Goal: Information Seeking & Learning: Learn about a topic

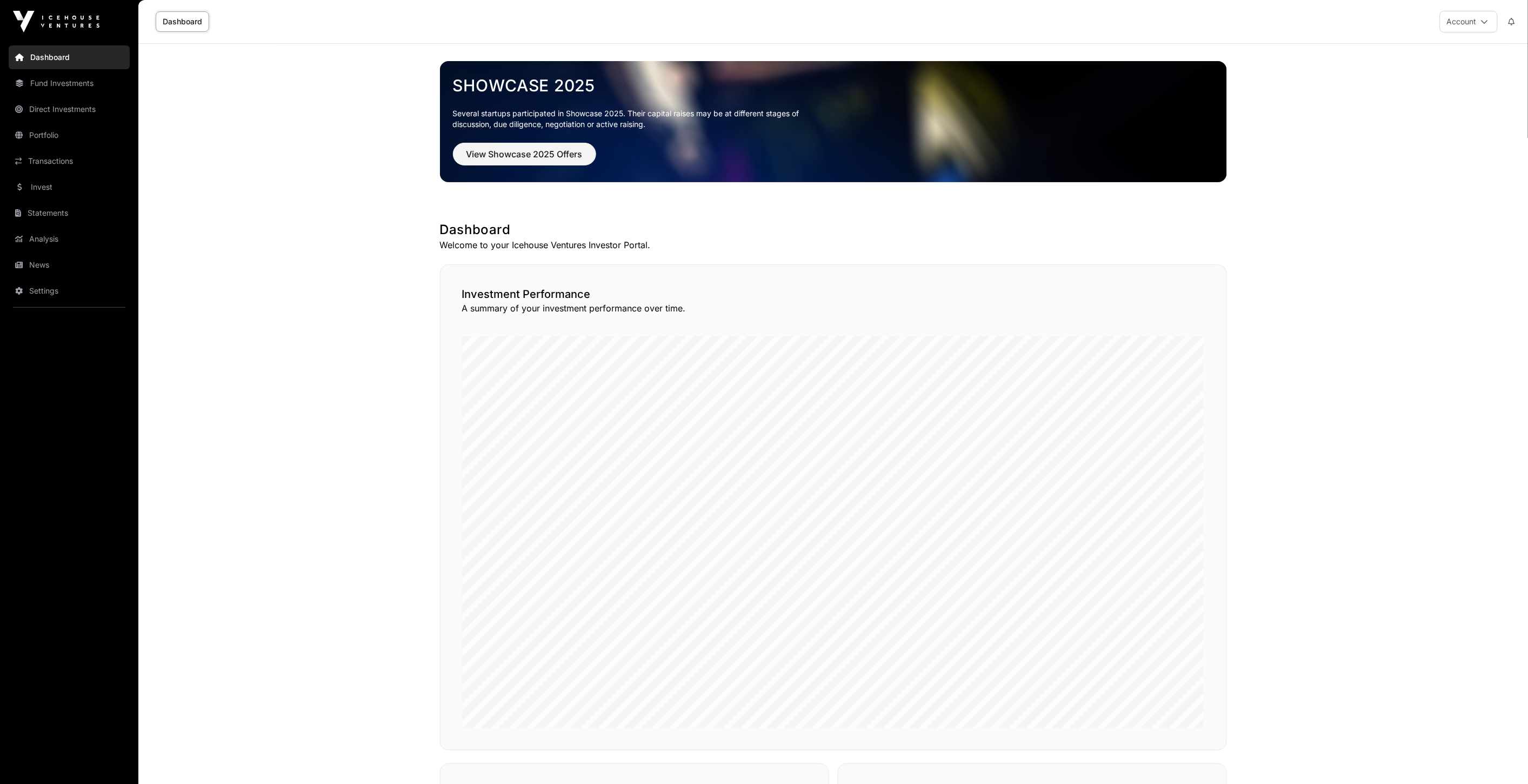
click at [112, 140] on link "Portfolio" at bounding box center [70, 135] width 122 height 24
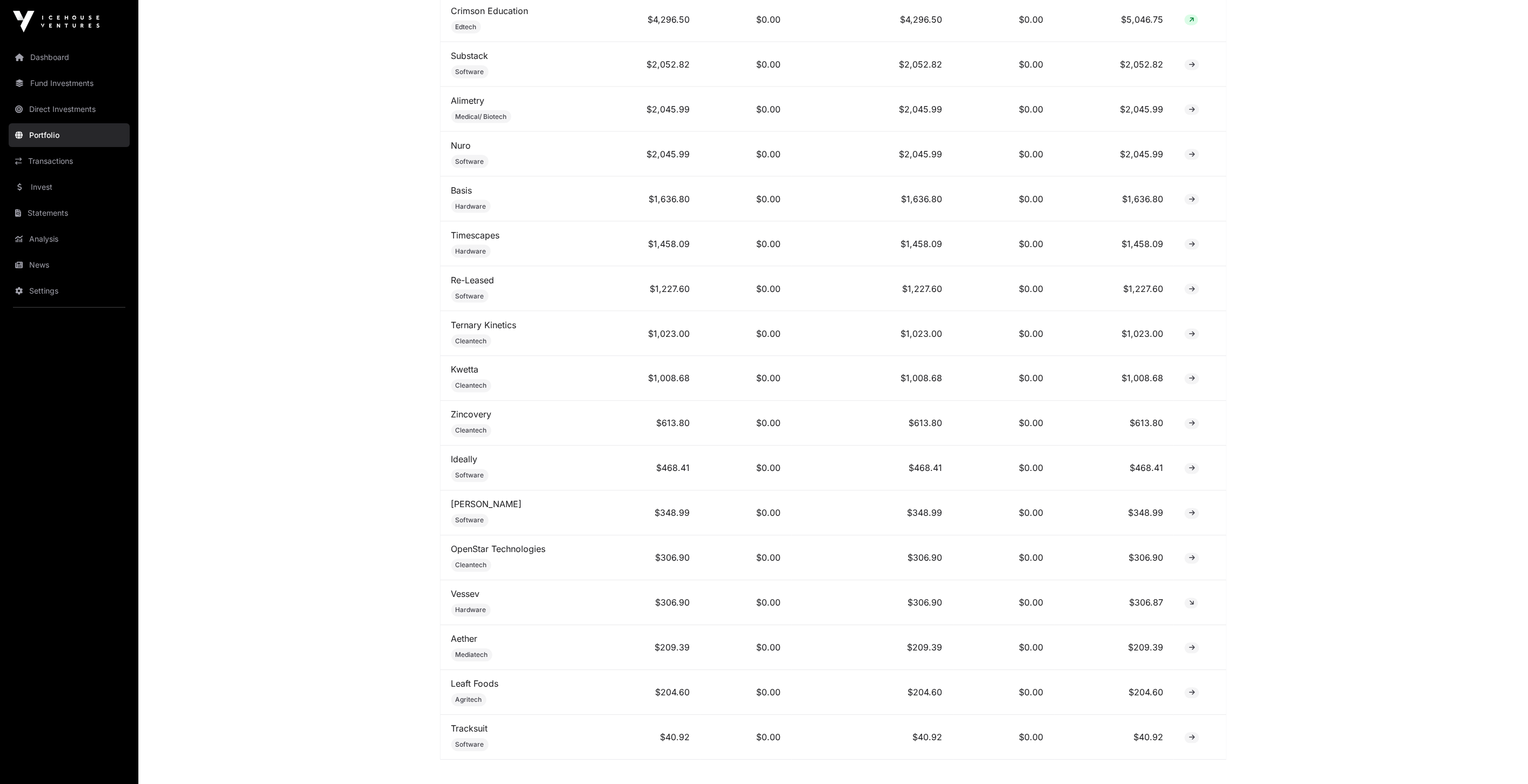
scroll to position [388, 0]
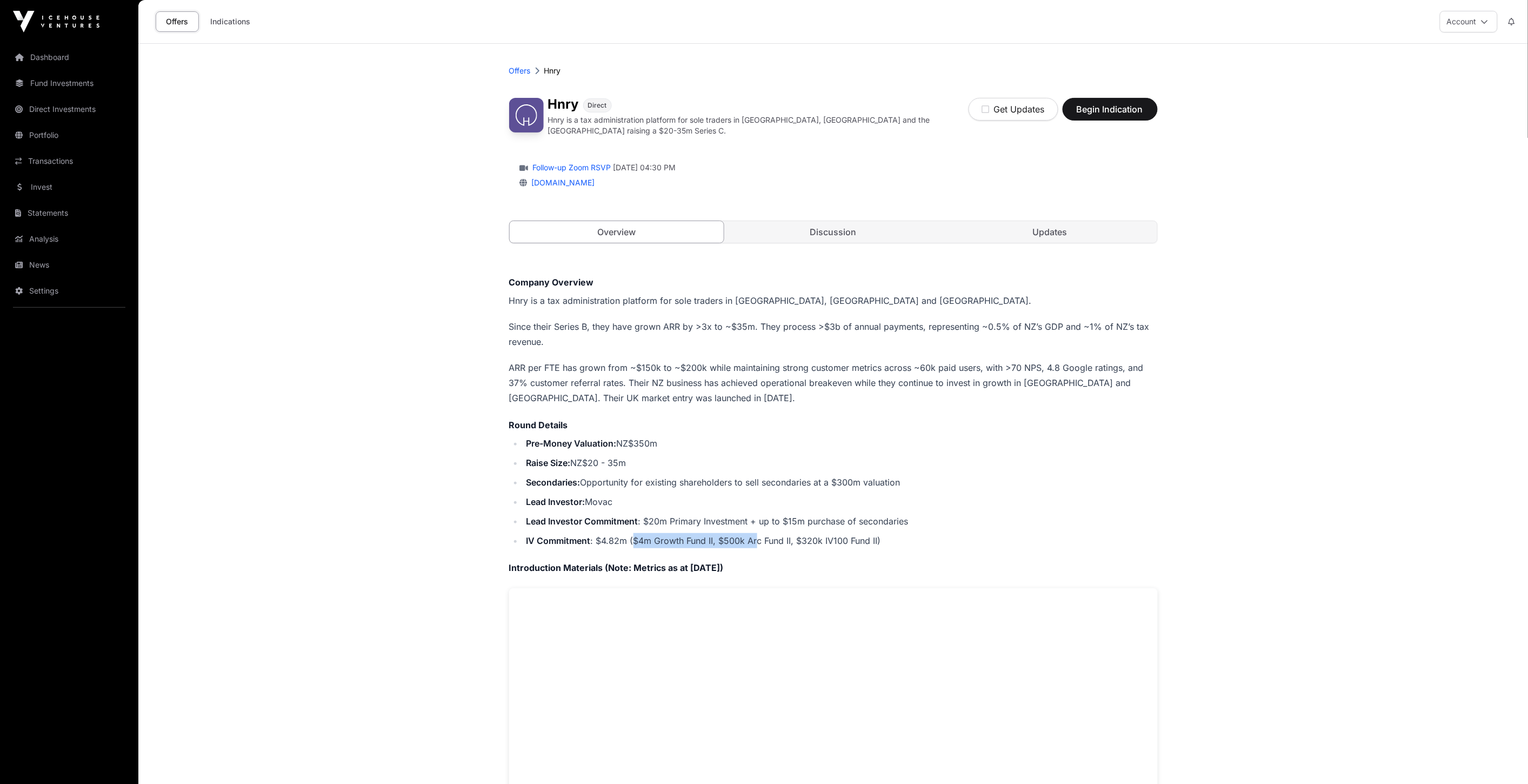
drag, startPoint x: 633, startPoint y: 536, endPoint x: 758, endPoint y: 536, distance: 125.0
click at [758, 536] on li "IV Commitment : $4.82m ($4m Growth Fund II, $500k Arc Fund II, $320k IV100 Fund…" at bounding box center [841, 540] width 635 height 15
click at [752, 527] on ul "Pre-Money Valuation: NZ$350m Raise Size: NZ$20 - 35m Secondaries: Opportunity f…" at bounding box center [834, 492] width 649 height 113
click at [740, 547] on div "Company Overview Hnry is a tax administration platform for sole traders in [GEO…" at bounding box center [834, 613] width 649 height 677
drag, startPoint x: 752, startPoint y: 536, endPoint x: 830, endPoint y: 532, distance: 78.1
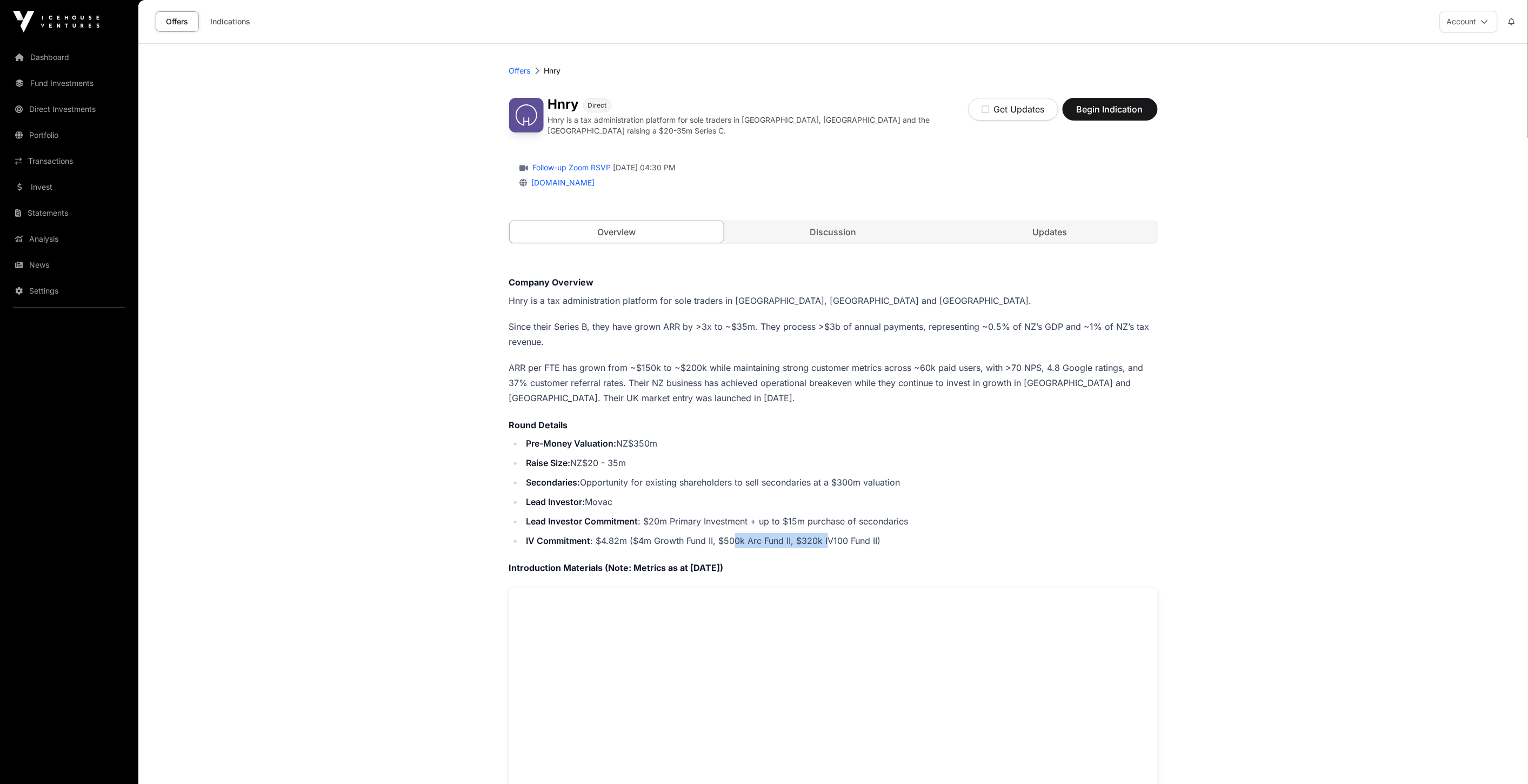
click at [830, 533] on li "IV Commitment : $4.82m ($4m Growth Fund II, $500k Arc Fund II, $320k IV100 Fund…" at bounding box center [841, 540] width 635 height 15
click at [876, 514] on li "Lead Investor Commitment : $20m Primary Investment + up to $15m purchase of sec…" at bounding box center [841, 520] width 635 height 15
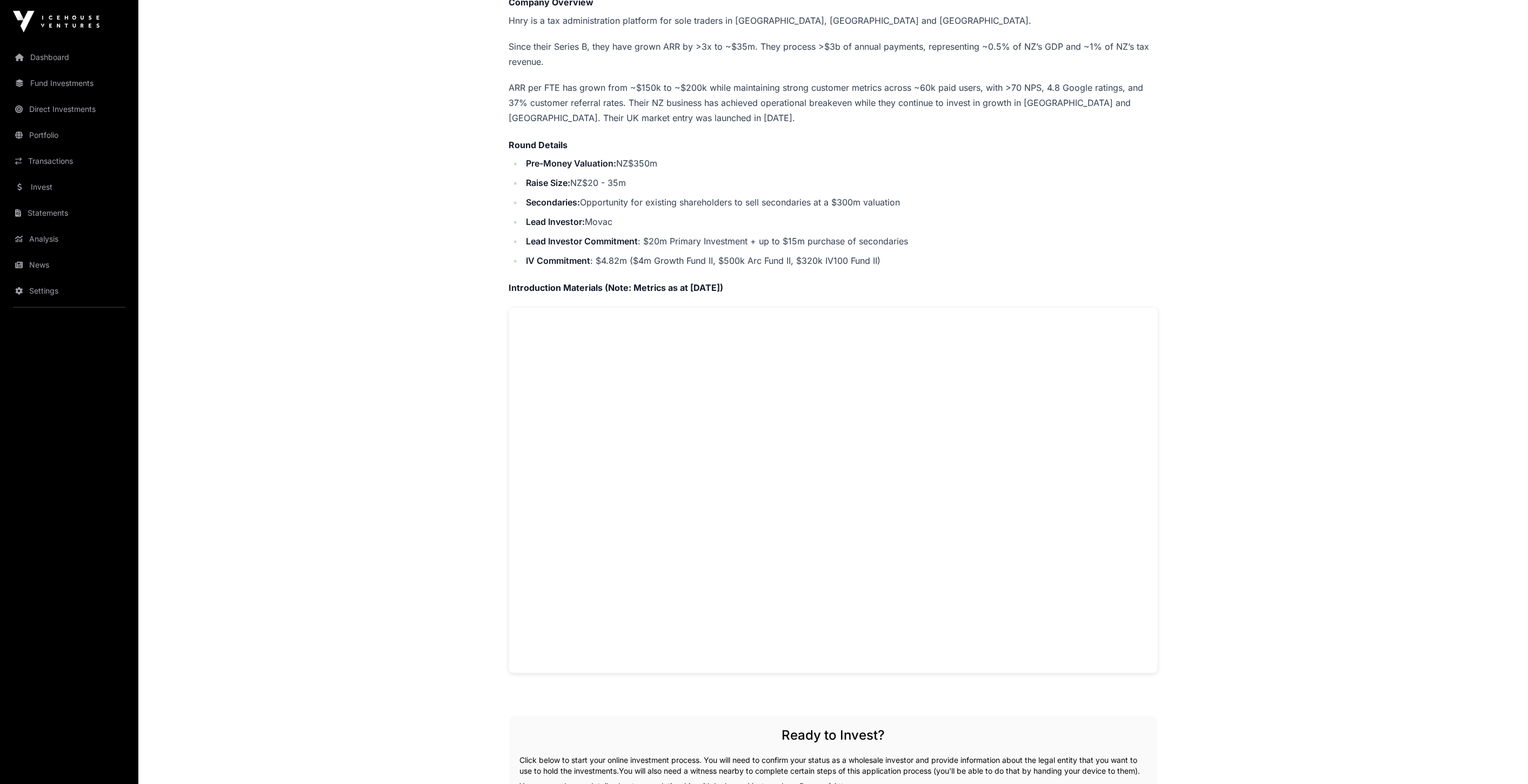
scroll to position [300, 0]
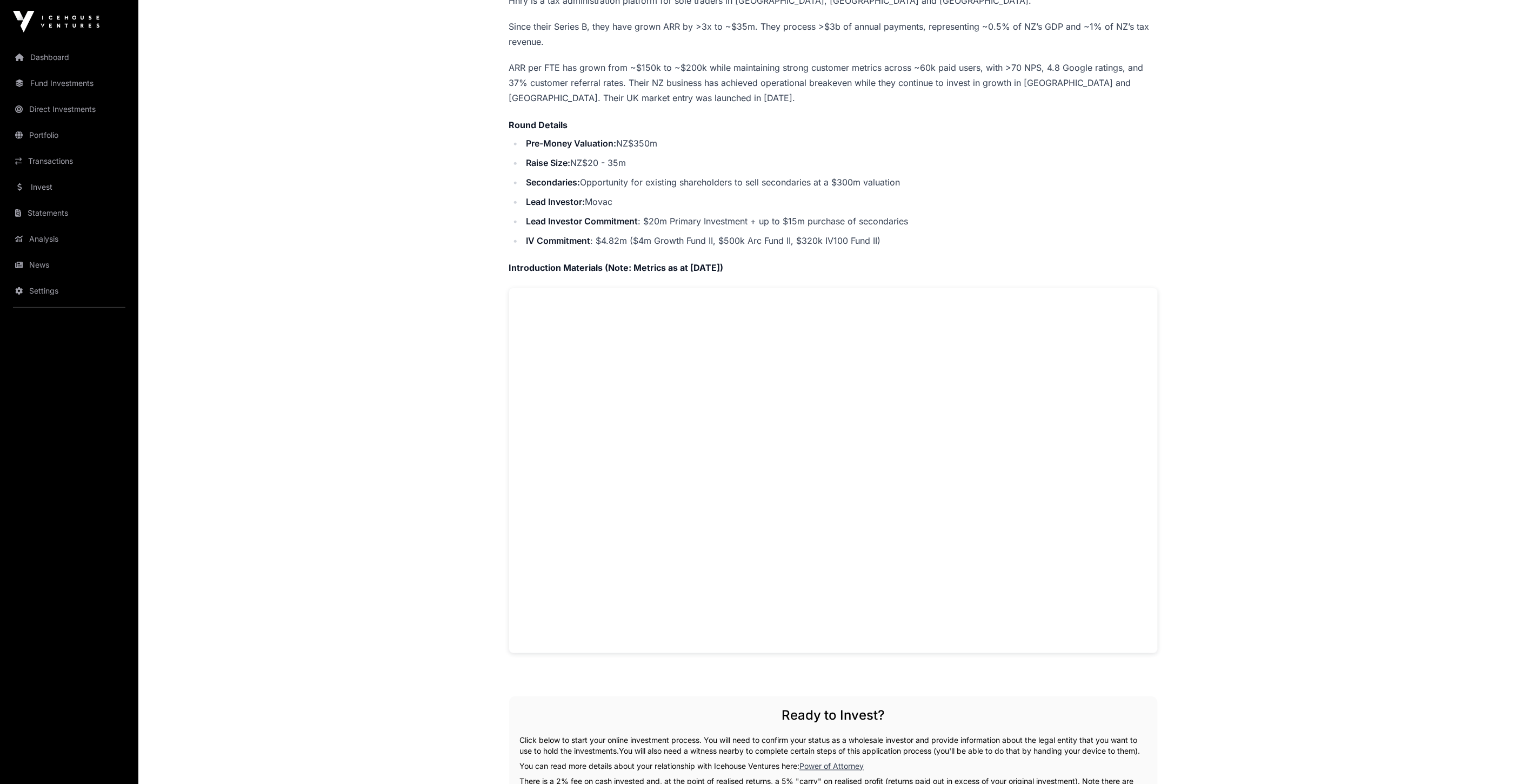
click at [609, 233] on li "IV Commitment : $4.82m ($4m Growth Fund II, $500k Arc Fund II, $320k IV100 Fund…" at bounding box center [841, 240] width 635 height 15
click at [645, 236] on li "IV Commitment : $4.82m ($4m Growth Fund II, $500k Arc Fund II, $320k IV100 Fund…" at bounding box center [841, 240] width 635 height 15
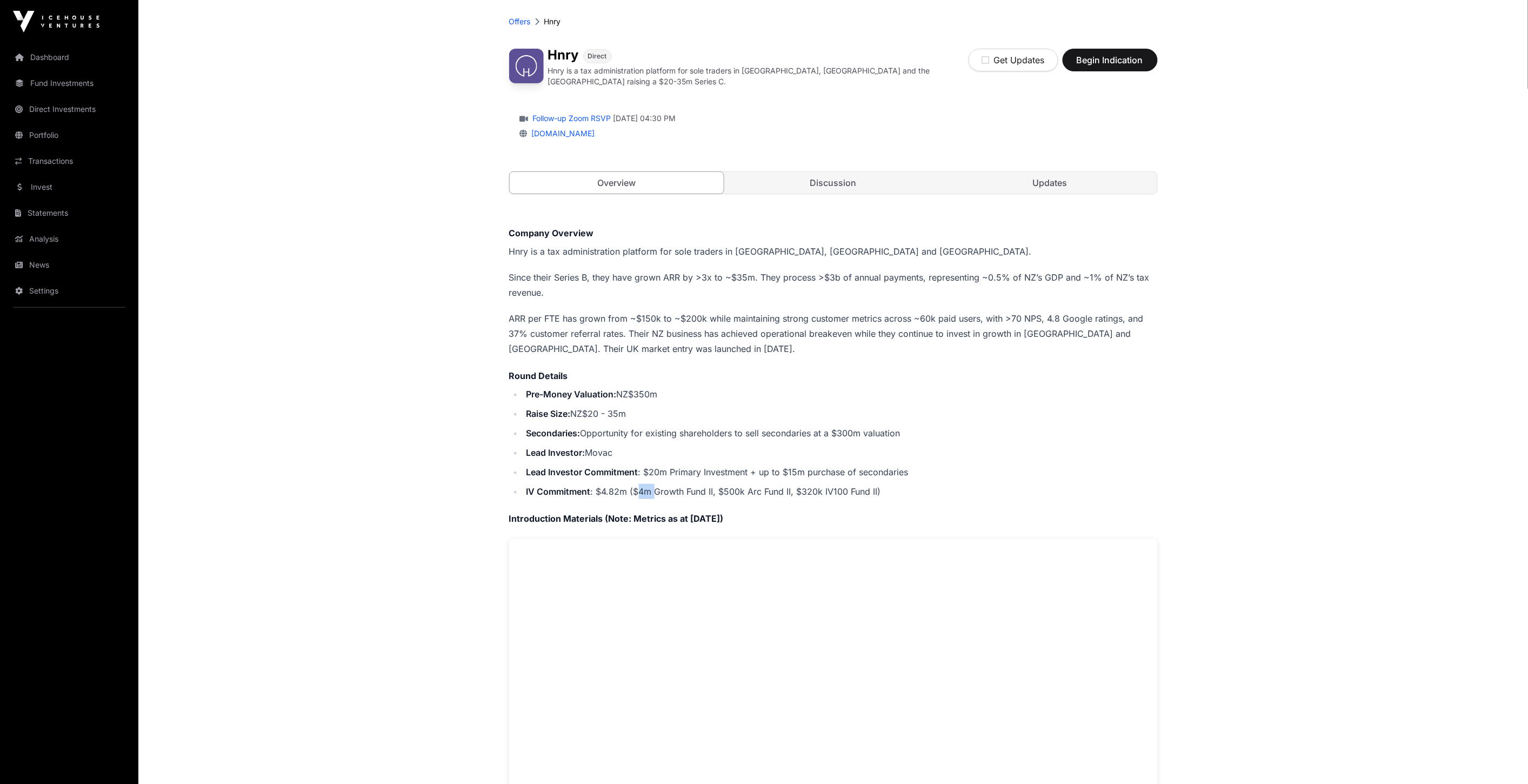
scroll to position [0, 0]
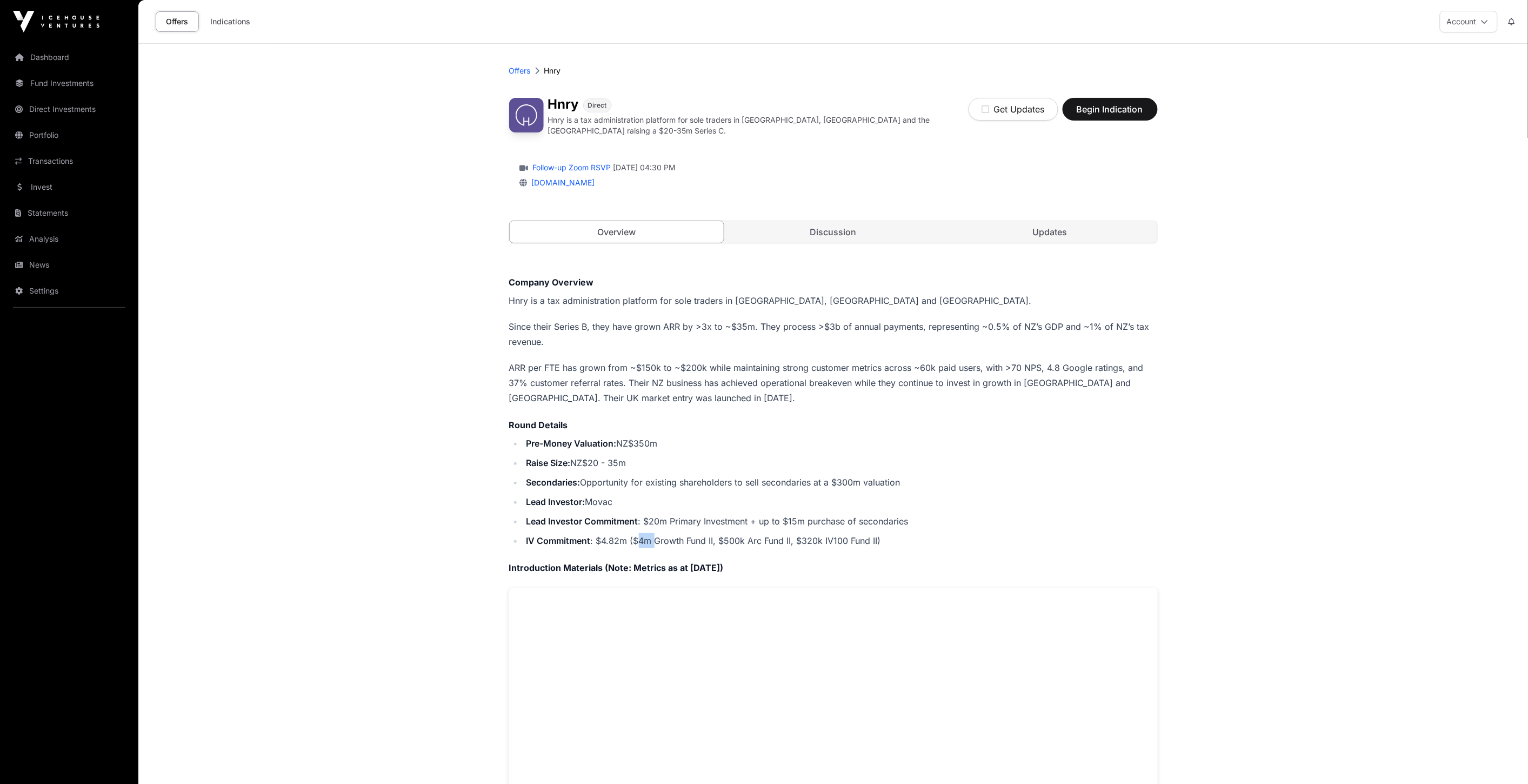
click at [1030, 231] on link "Updates" at bounding box center [1050, 232] width 215 height 22
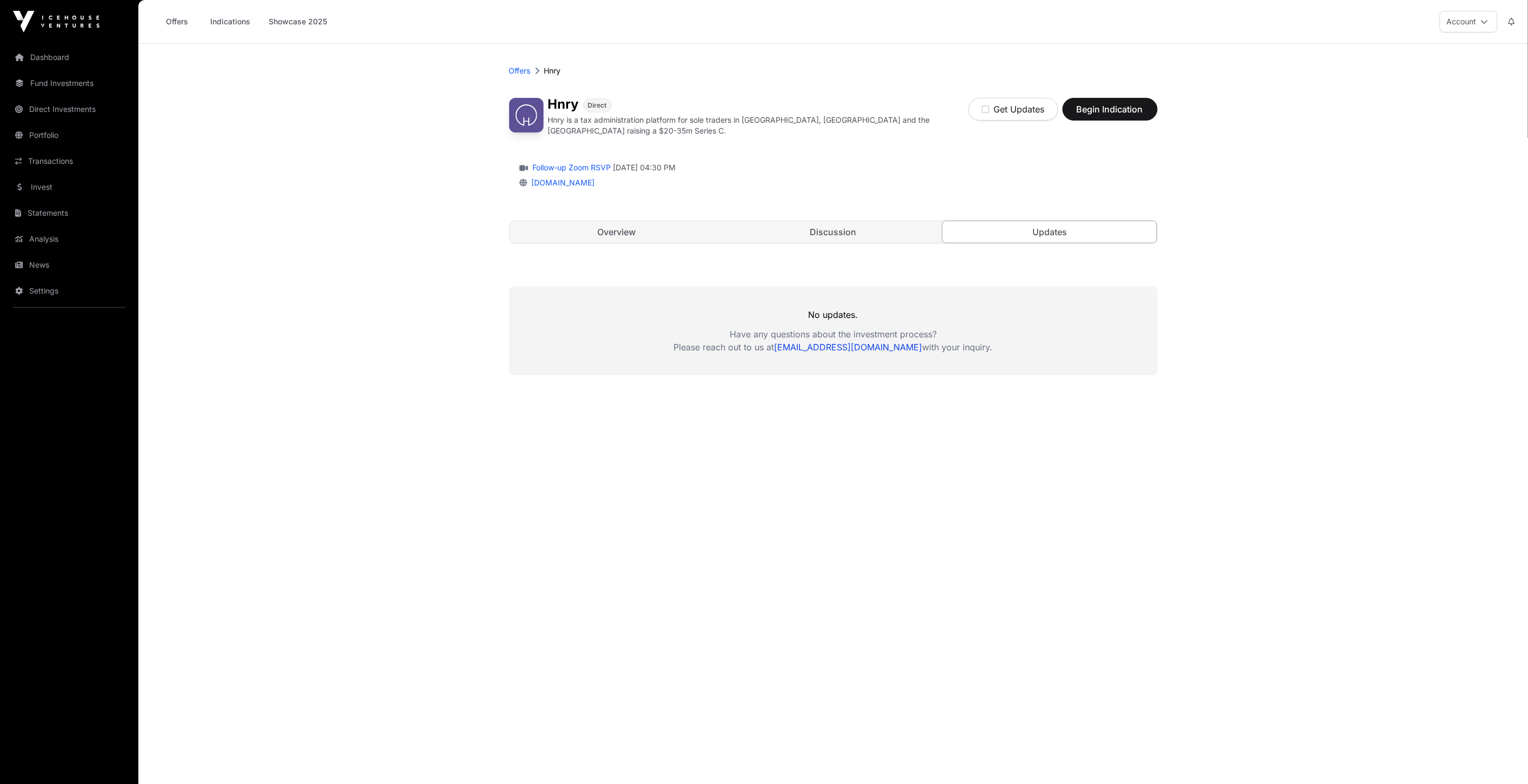
click at [892, 229] on link "Discussion" at bounding box center [833, 232] width 215 height 22
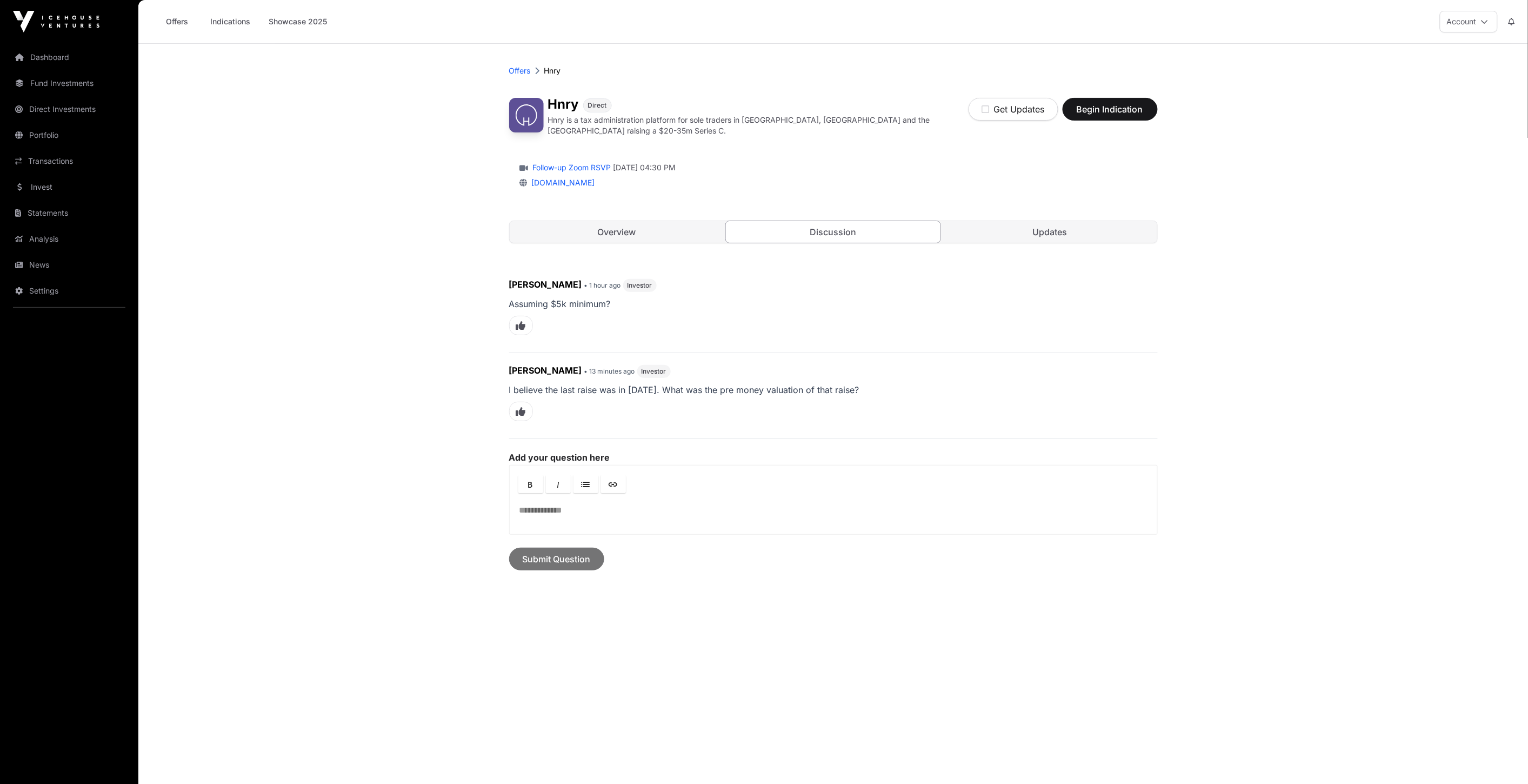
click at [946, 236] on link "Updates" at bounding box center [1050, 232] width 215 height 22
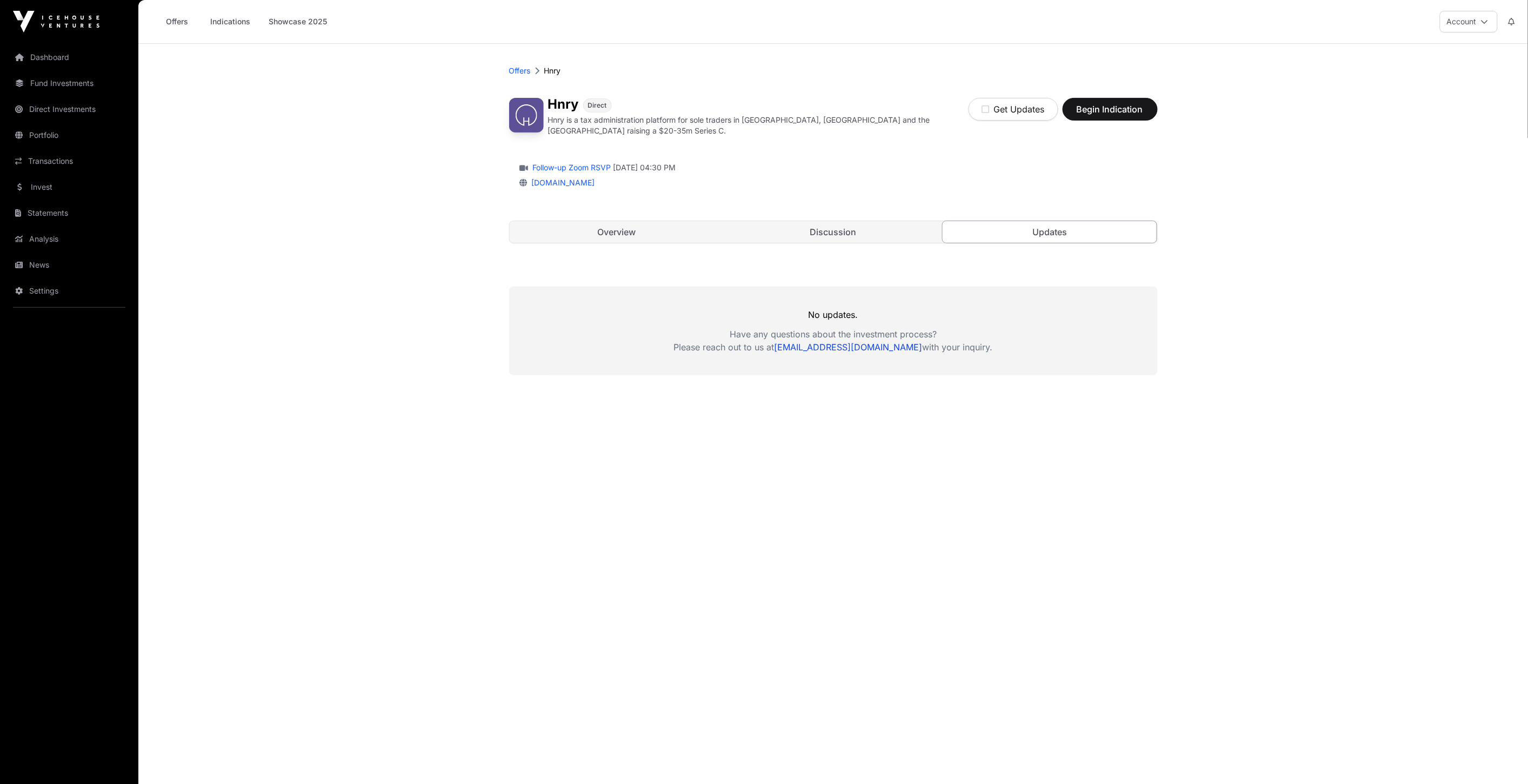
click at [631, 234] on link "Overview" at bounding box center [616, 232] width 215 height 22
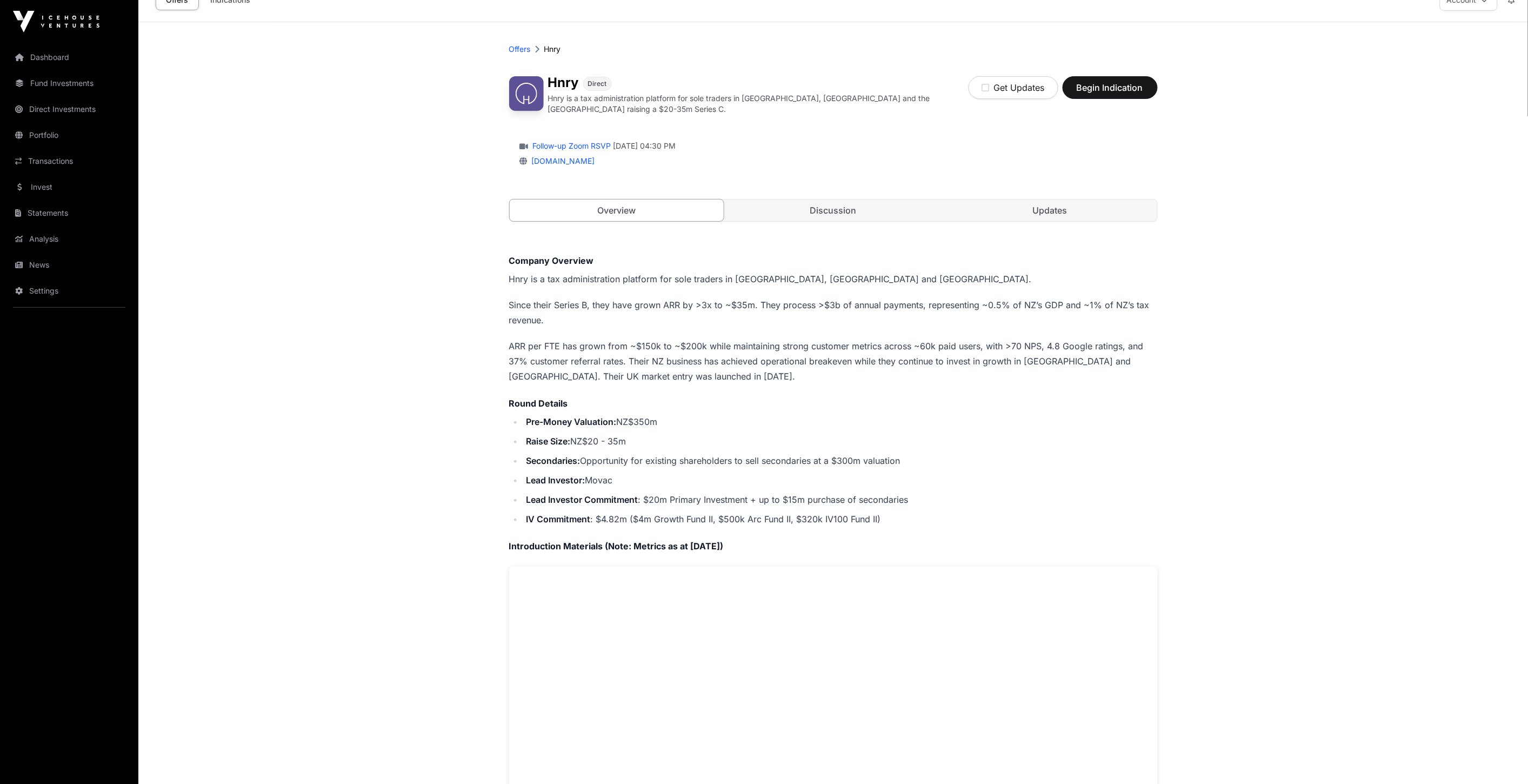
scroll to position [60, 0]
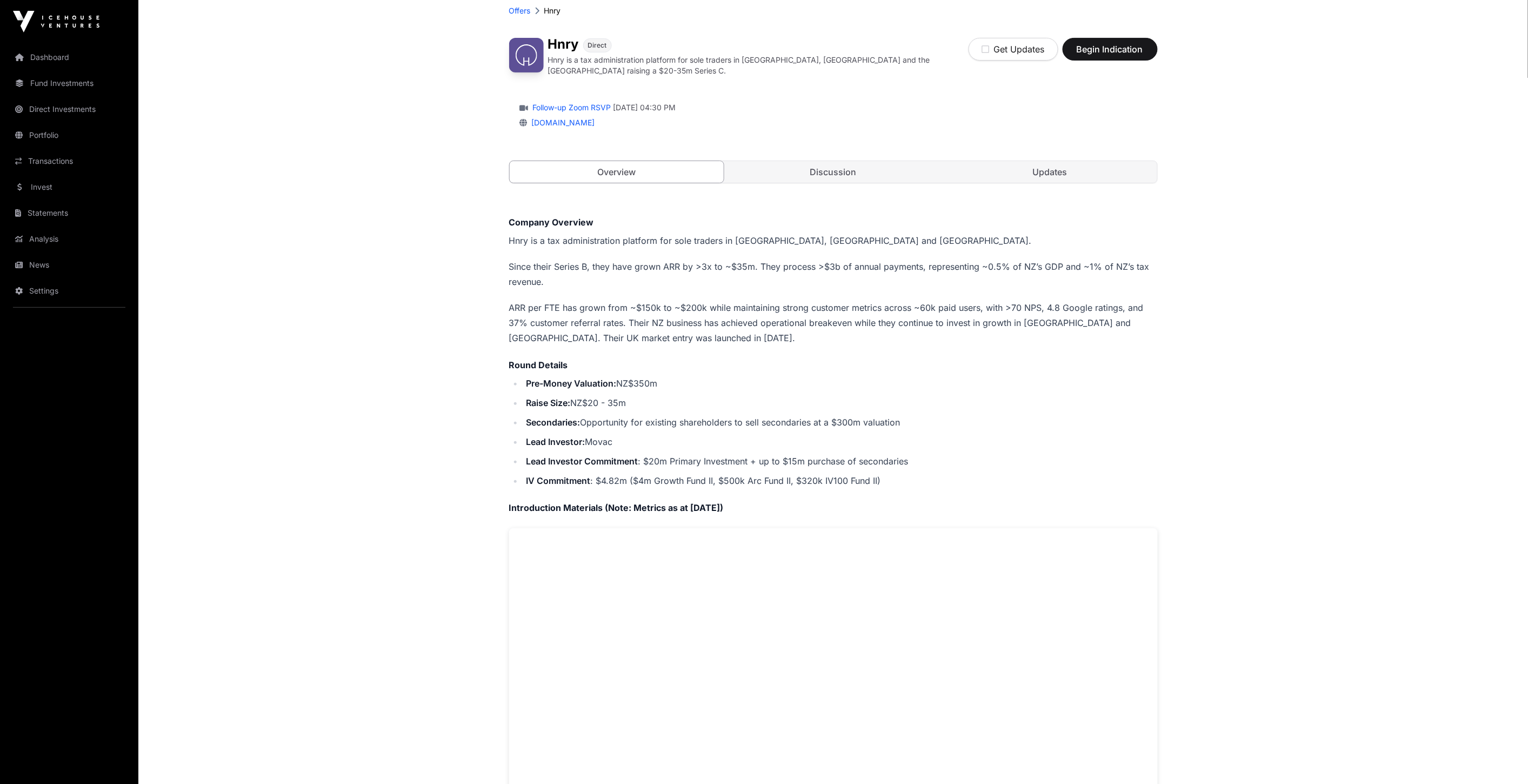
click at [661, 382] on li "Pre-Money Valuation: NZ$350m" at bounding box center [841, 382] width 635 height 15
click at [646, 375] on li "Pre-Money Valuation: NZ$350m" at bounding box center [841, 382] width 635 height 15
click at [684, 384] on li "Pre-Money Valuation: NZ$350m" at bounding box center [841, 382] width 635 height 15
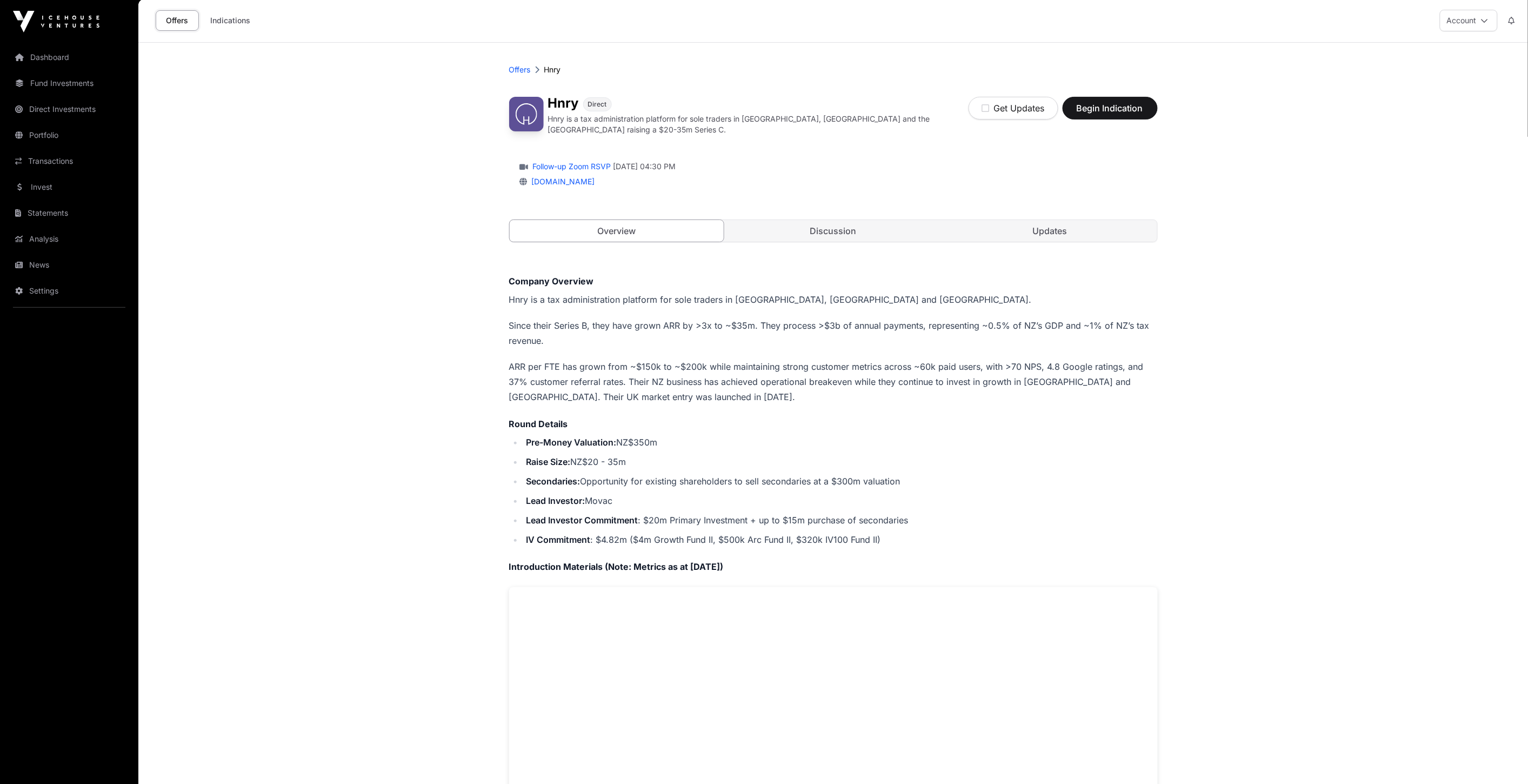
scroll to position [0, 0]
drag, startPoint x: 657, startPoint y: 537, endPoint x: 727, endPoint y: 527, distance: 70.7
click at [727, 527] on ul "Pre-Money Valuation: NZ$350m Raise Size: NZ$20 - 35m Secondaries: Opportunity f…" at bounding box center [834, 492] width 649 height 113
click at [899, 437] on li "Pre-Money Valuation: NZ$350m" at bounding box center [841, 443] width 635 height 15
